Goal: Information Seeking & Learning: Find specific fact

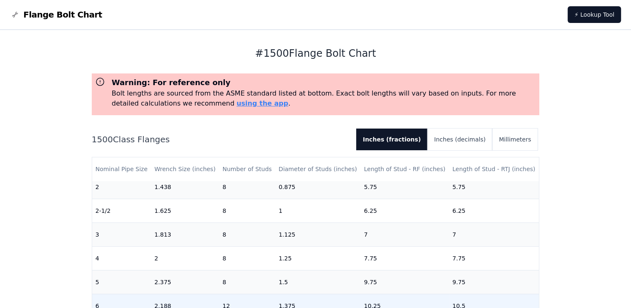
scroll to position [167, 0]
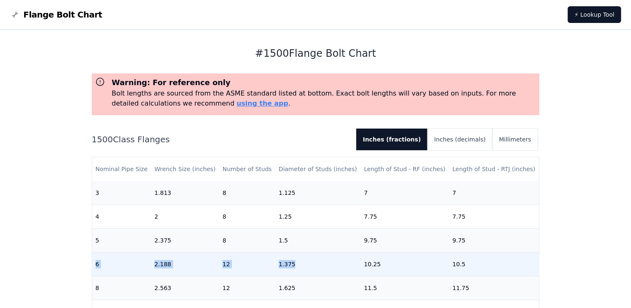
drag, startPoint x: 95, startPoint y: 267, endPoint x: 323, endPoint y: 274, distance: 228.6
click at [323, 274] on tr "6 2.188 12 1.375 10.25 10.5" at bounding box center [315, 264] width 447 height 24
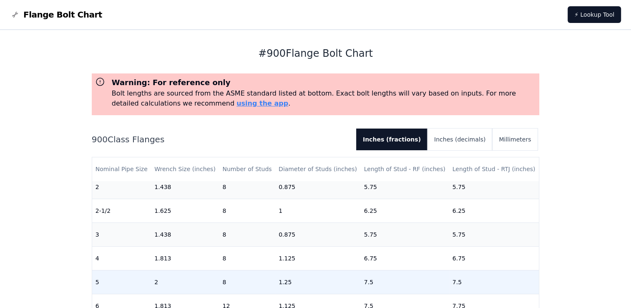
scroll to position [167, 0]
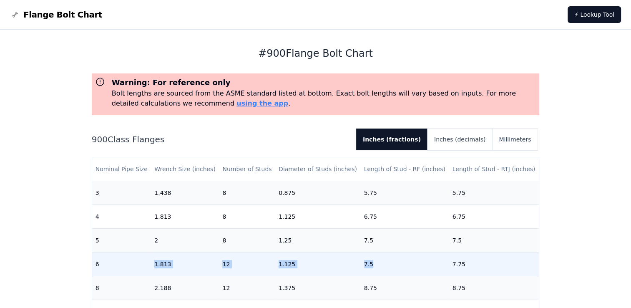
drag, startPoint x: 98, startPoint y: 263, endPoint x: 369, endPoint y: 264, distance: 271.0
click at [369, 264] on tr "6 1.813 12 1.125 7.5 7.75" at bounding box center [315, 264] width 447 height 24
